Goal: Task Accomplishment & Management: Manage account settings

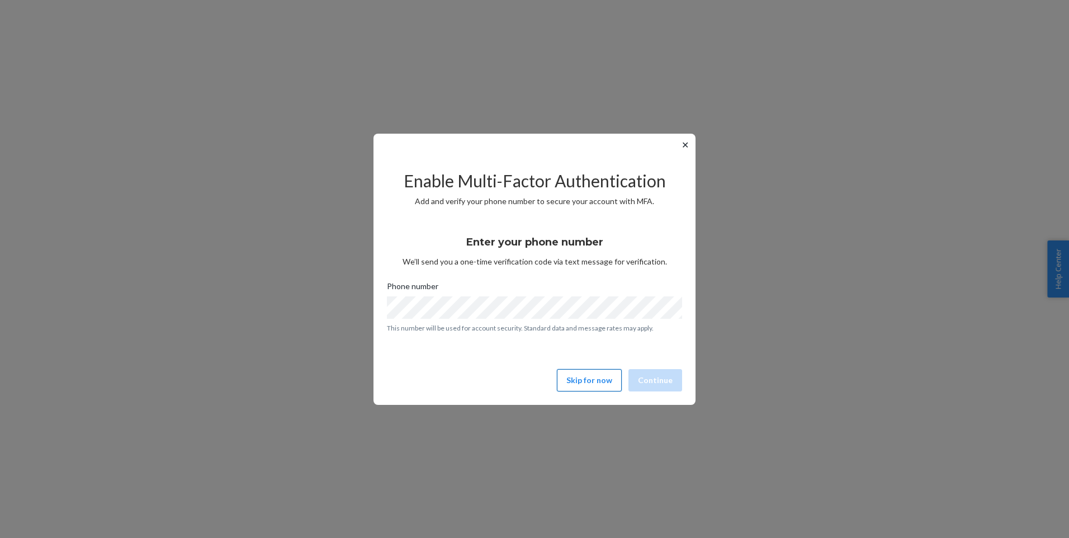
click at [596, 378] on button "Skip for now" at bounding box center [589, 380] width 65 height 22
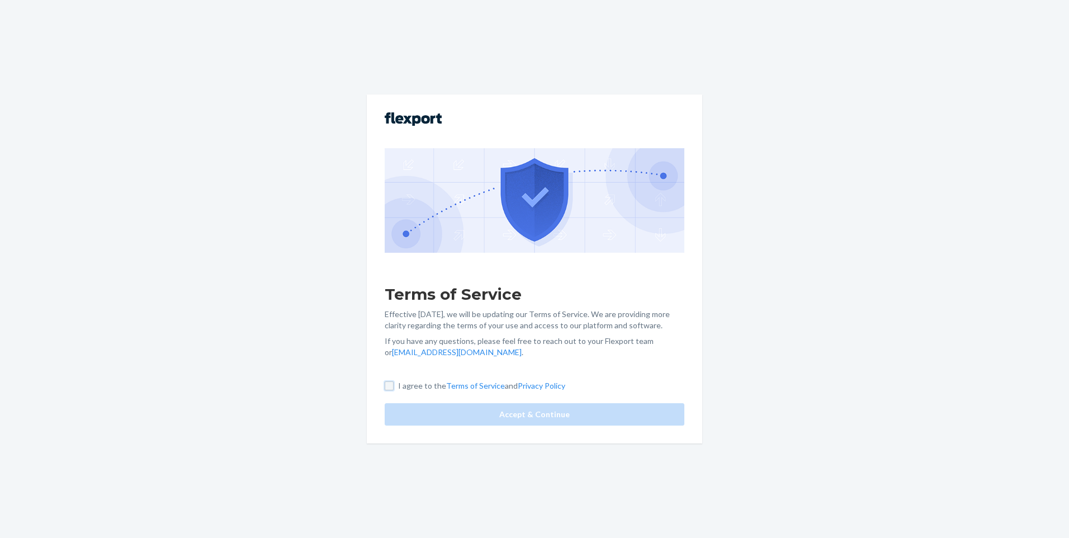
click at [389, 385] on input "I agree to the Terms of Service and Privacy Policy" at bounding box center [389, 385] width 9 height 9
checkbox input "true"
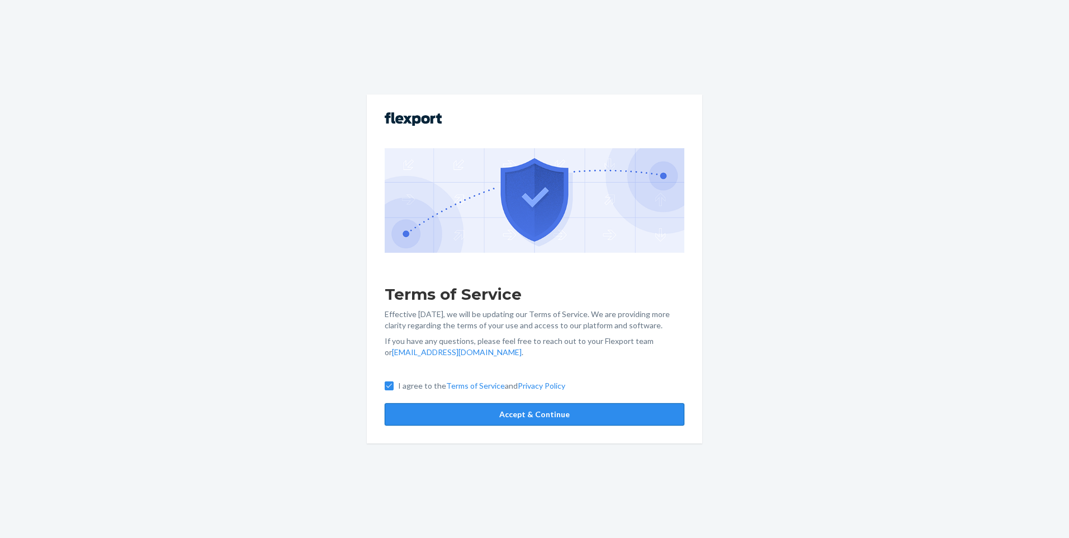
click at [549, 412] on button "Accept & Continue" at bounding box center [535, 414] width 300 height 22
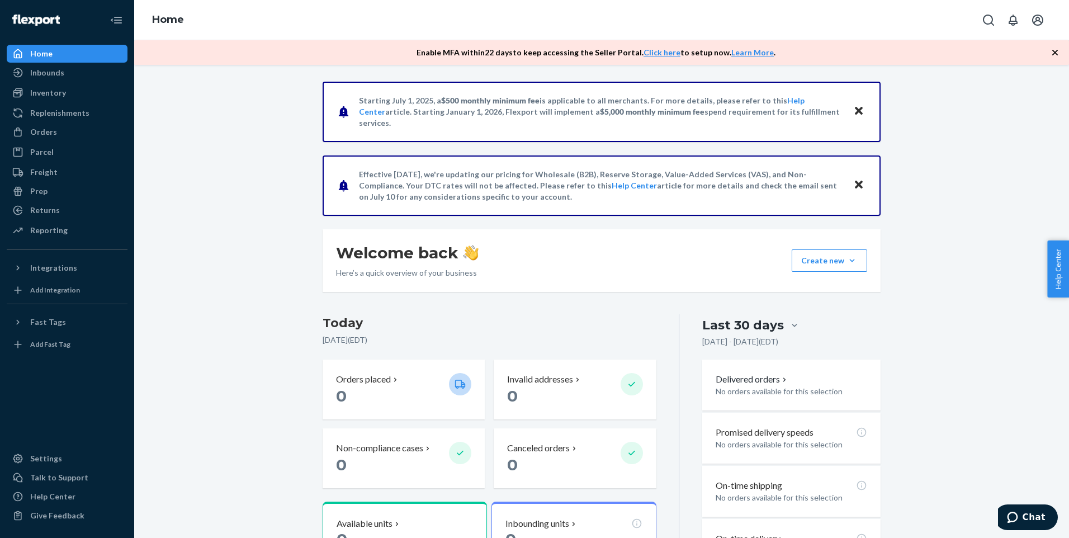
click at [1023, 165] on div "Starting [DATE], a $500 monthly minimum fee is applicable to all merchants. For…" at bounding box center [602, 380] width 918 height 597
drag, startPoint x: 216, startPoint y: 79, endPoint x: 164, endPoint y: 70, distance: 52.7
click at [163, 76] on div "Starting [DATE], a $500 monthly minimum fee is applicable to all merchants. For…" at bounding box center [601, 301] width 934 height 473
drag, startPoint x: 170, startPoint y: 65, endPoint x: 210, endPoint y: 27, distance: 54.9
click at [208, 44] on div "Enable MFA [DATE] to keep accessing the Seller Portal. Click here to setup now.…" at bounding box center [601, 52] width 934 height 25
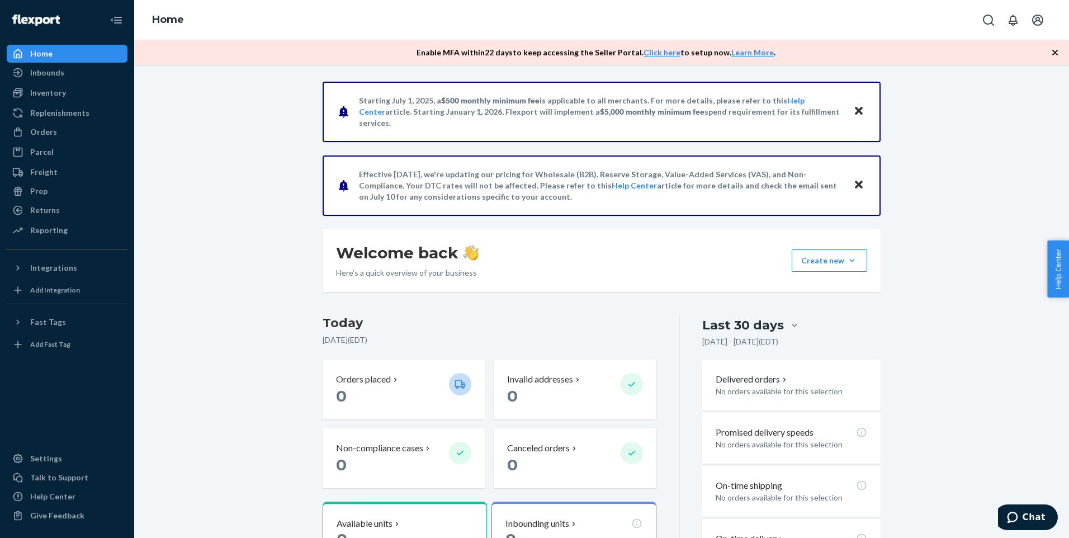
drag, startPoint x: 207, startPoint y: 1, endPoint x: 177, endPoint y: 103, distance: 106.6
click at [177, 103] on div "Starting [DATE], a $500 monthly minimum fee is applicable to all merchants. For…" at bounding box center [602, 380] width 918 height 597
